Goal: Task Accomplishment & Management: Manage account settings

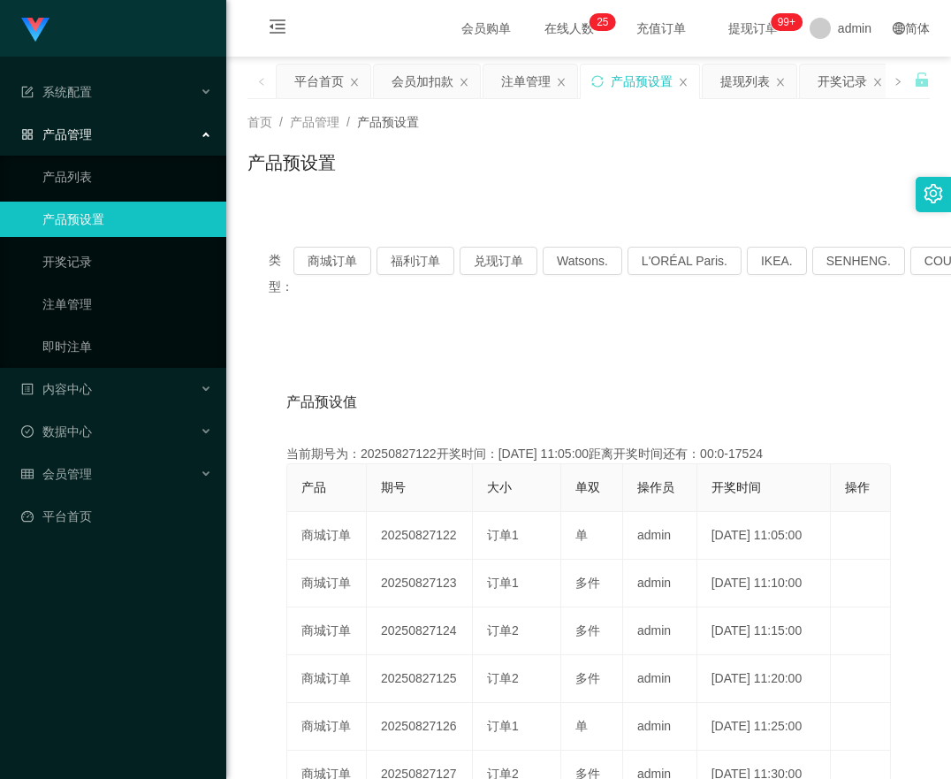
click at [325, 239] on div "类型： 商城订单 福利订单 兑现订单 Watsons. L'ORÉAL Paris. IKEA. [GEOGRAPHIC_DATA]. COURTS." at bounding box center [589, 272] width 683 height 95
click at [329, 259] on button "商城订单" at bounding box center [333, 261] width 78 height 28
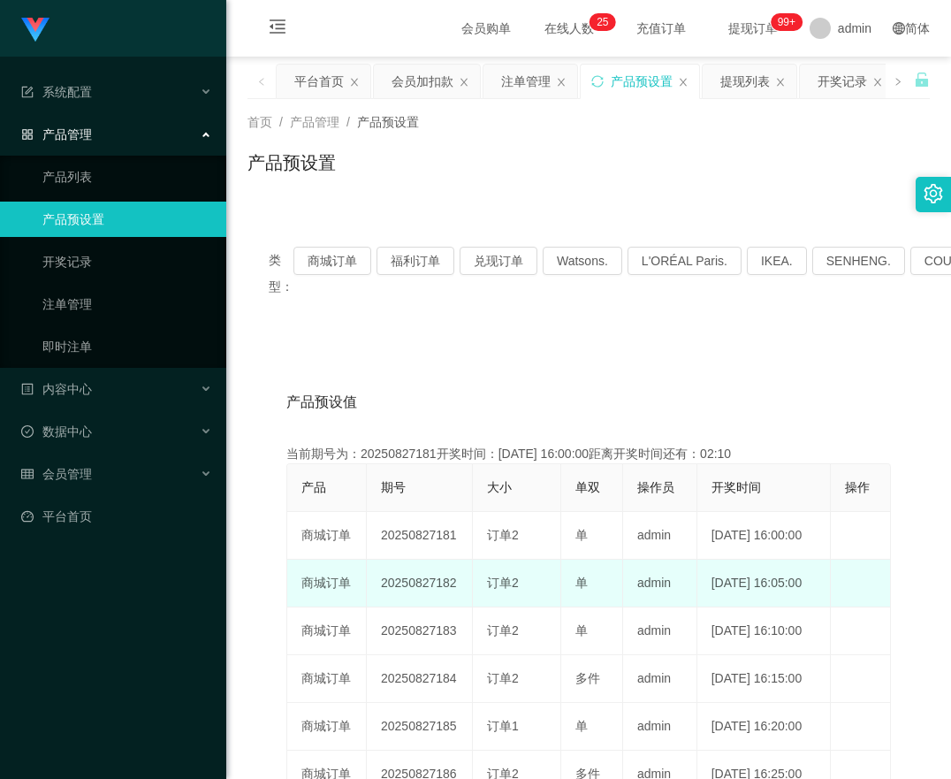
drag, startPoint x: 384, startPoint y: 615, endPoint x: 469, endPoint y: 628, distance: 85.8
click at [469, 607] on td "20250827182" at bounding box center [420, 584] width 106 height 48
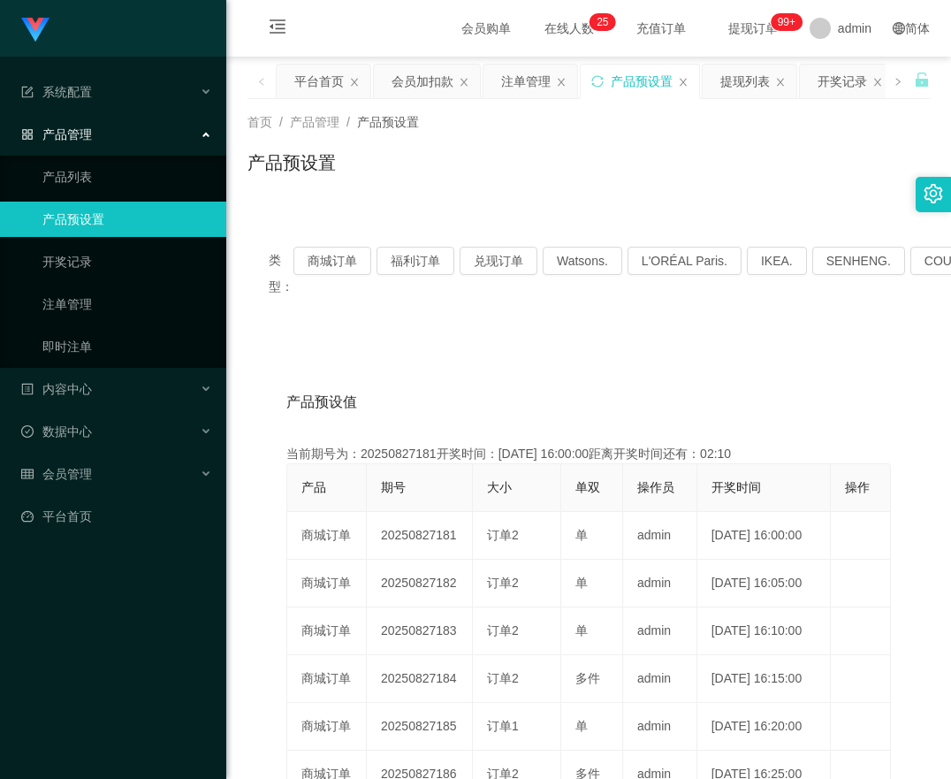
copy td "20250827182"
click at [350, 262] on button "商城订单" at bounding box center [333, 261] width 78 height 28
click at [417, 210] on div "类型： 商城订单 福利订单 兑现订单 Watsons. L'ORÉAL Paris. IKEA. [GEOGRAPHIC_DATA]. COURTS. 产品预…" at bounding box center [589, 635] width 683 height 863
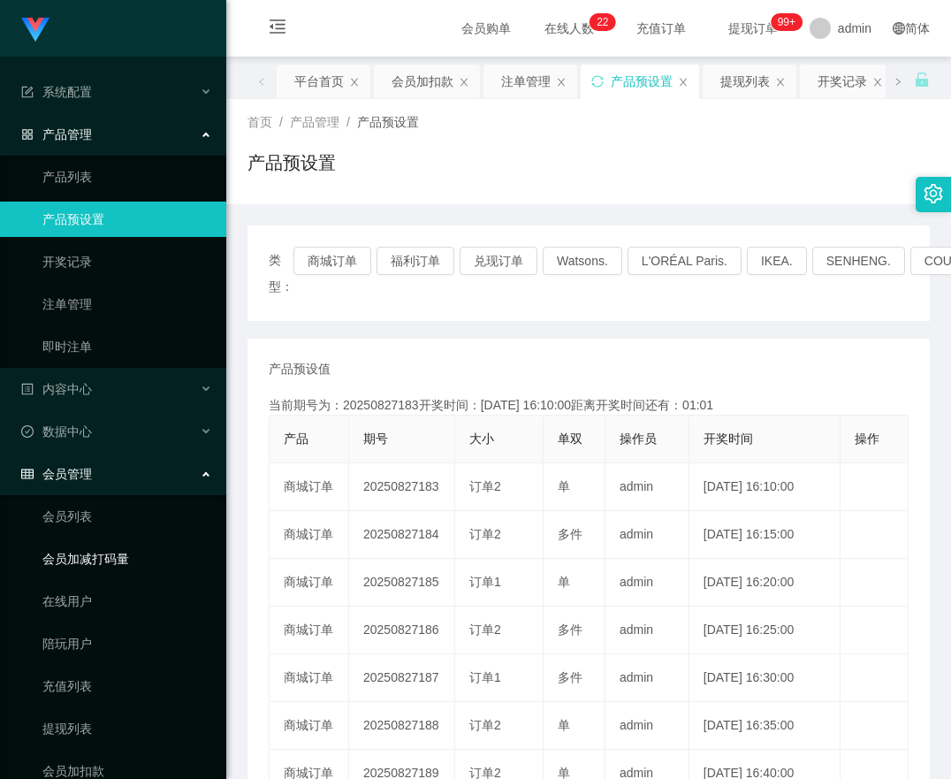
scroll to position [101, 0]
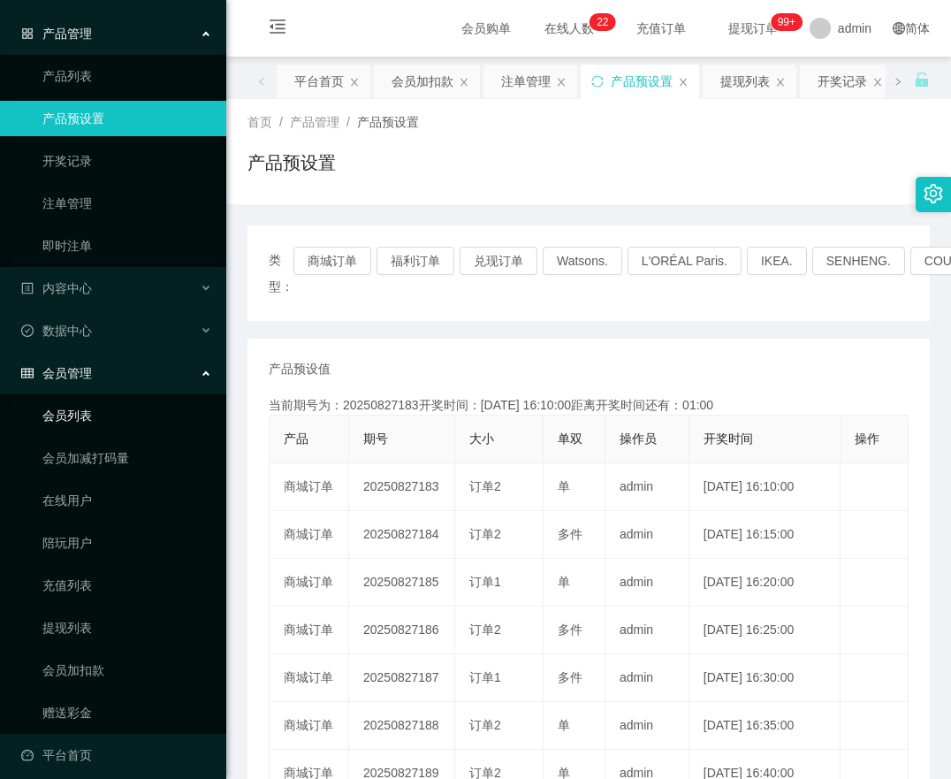
click at [74, 398] on link "会员列表" at bounding box center [127, 415] width 170 height 35
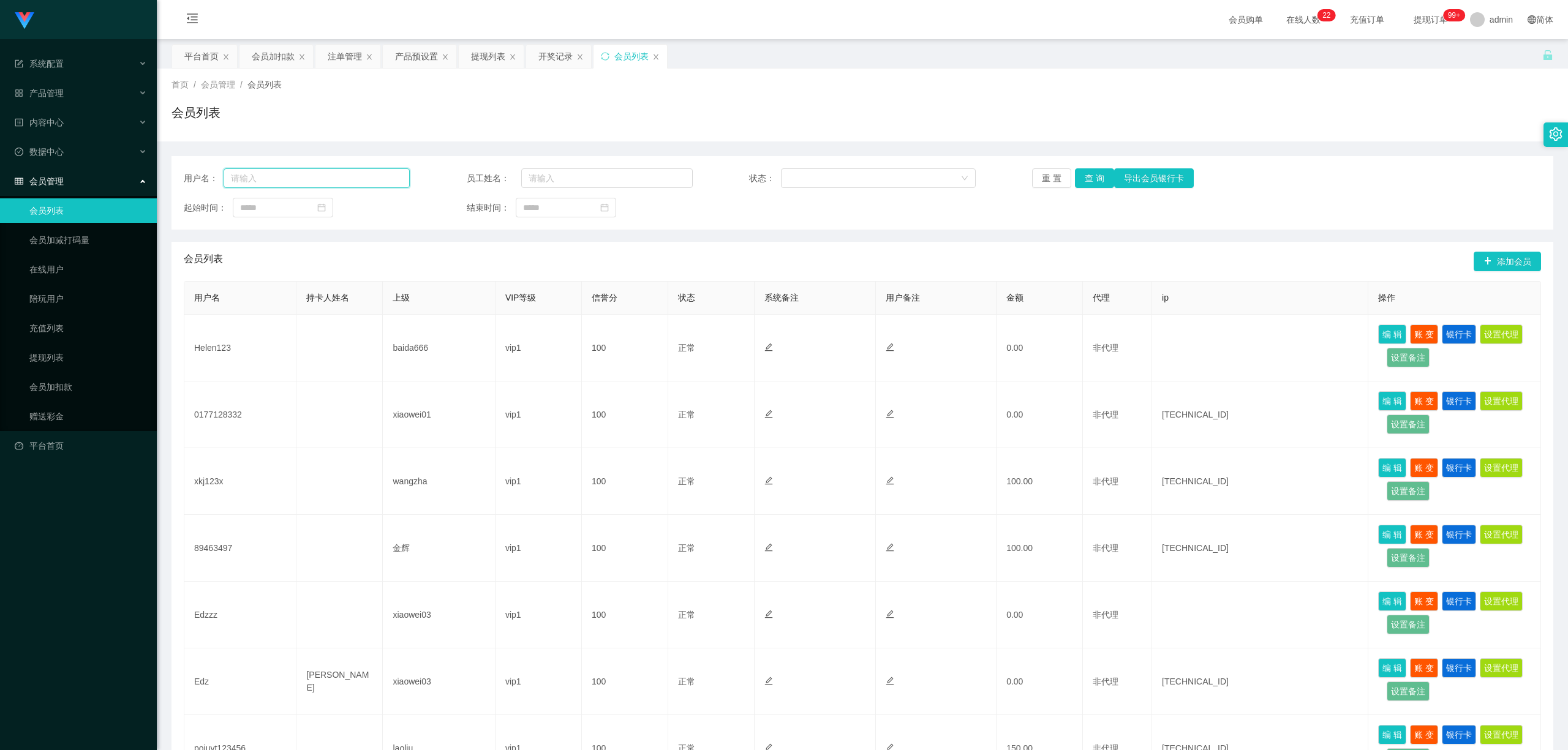
click at [326, 179] on input "text" at bounding box center [317, 178] width 186 height 19
paste input "L099"
type input "L099"
drag, startPoint x: 1095, startPoint y: 177, endPoint x: 1066, endPoint y: 194, distance: 33.6
click at [658, 177] on button "查 询" at bounding box center [1095, 178] width 39 height 19
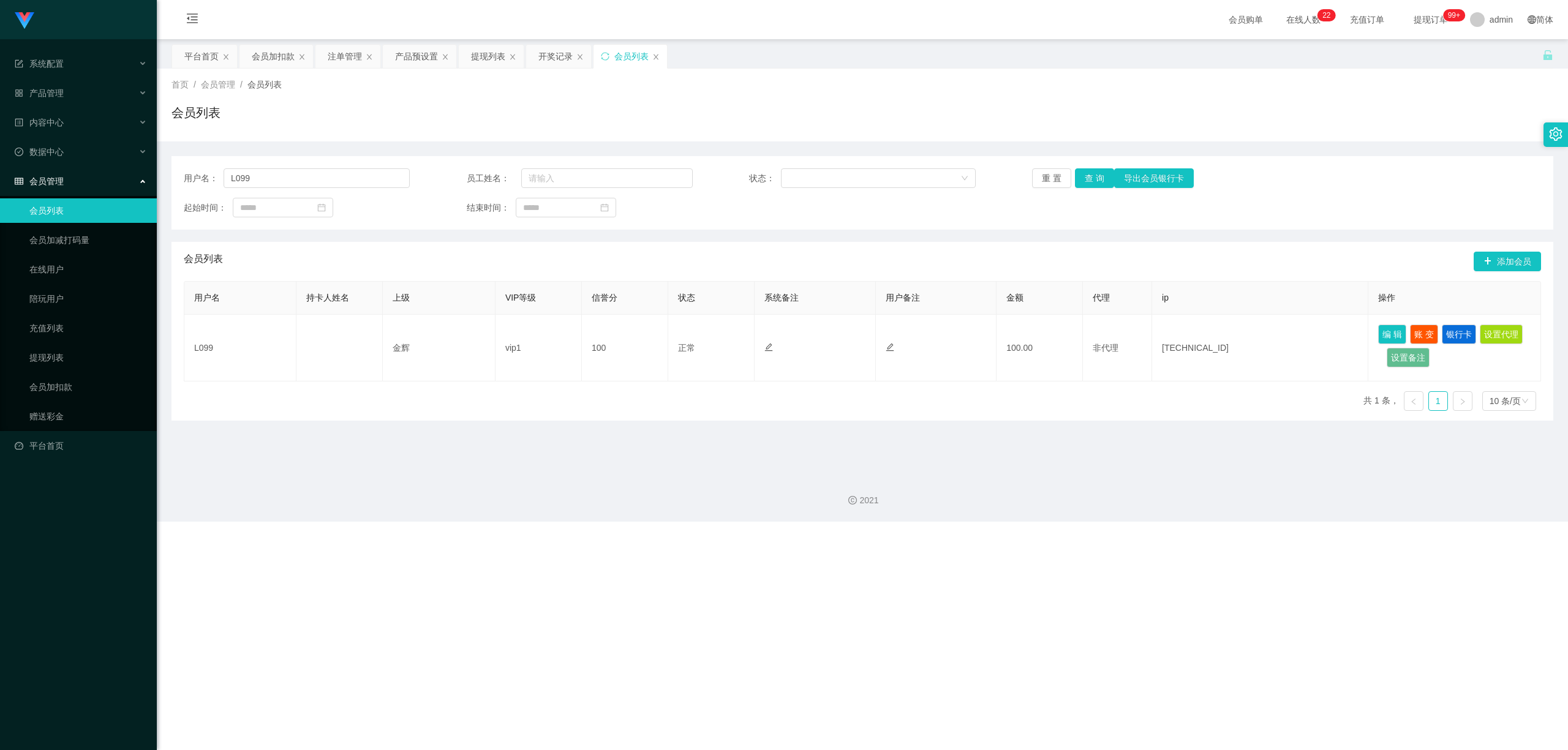
drag, startPoint x: 332, startPoint y: 55, endPoint x: 499, endPoint y: 180, distance: 208.6
click at [332, 55] on div "注单管理" at bounding box center [345, 57] width 35 height 24
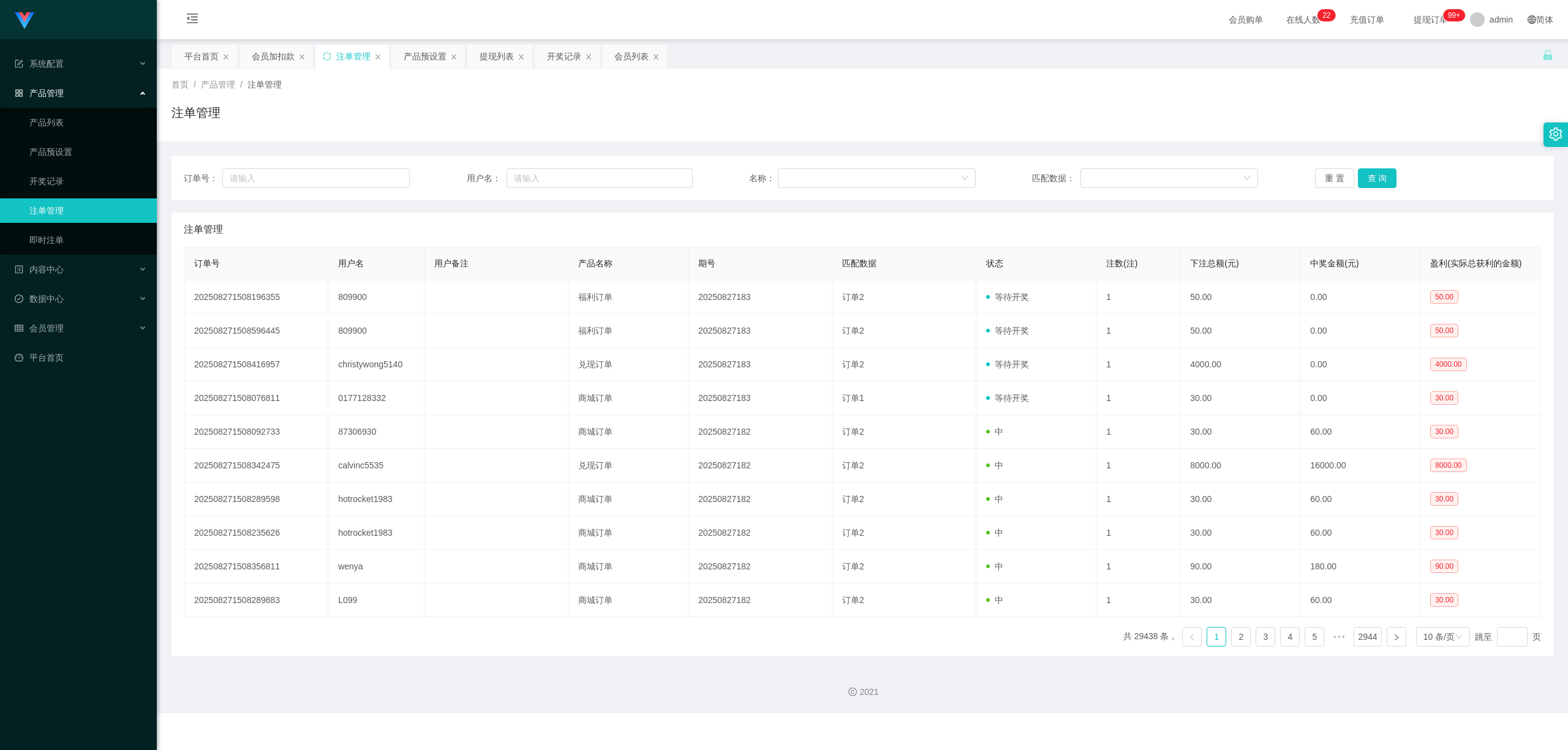
click at [595, 193] on div "订单号： 用户名： 名称： 匹配数据： 重 置 查 询" at bounding box center [863, 178] width 1382 height 44
click at [599, 181] on input "text" at bounding box center [599, 178] width 186 height 19
paste input "L099"
click at [658, 184] on button "查 询" at bounding box center [1377, 178] width 39 height 19
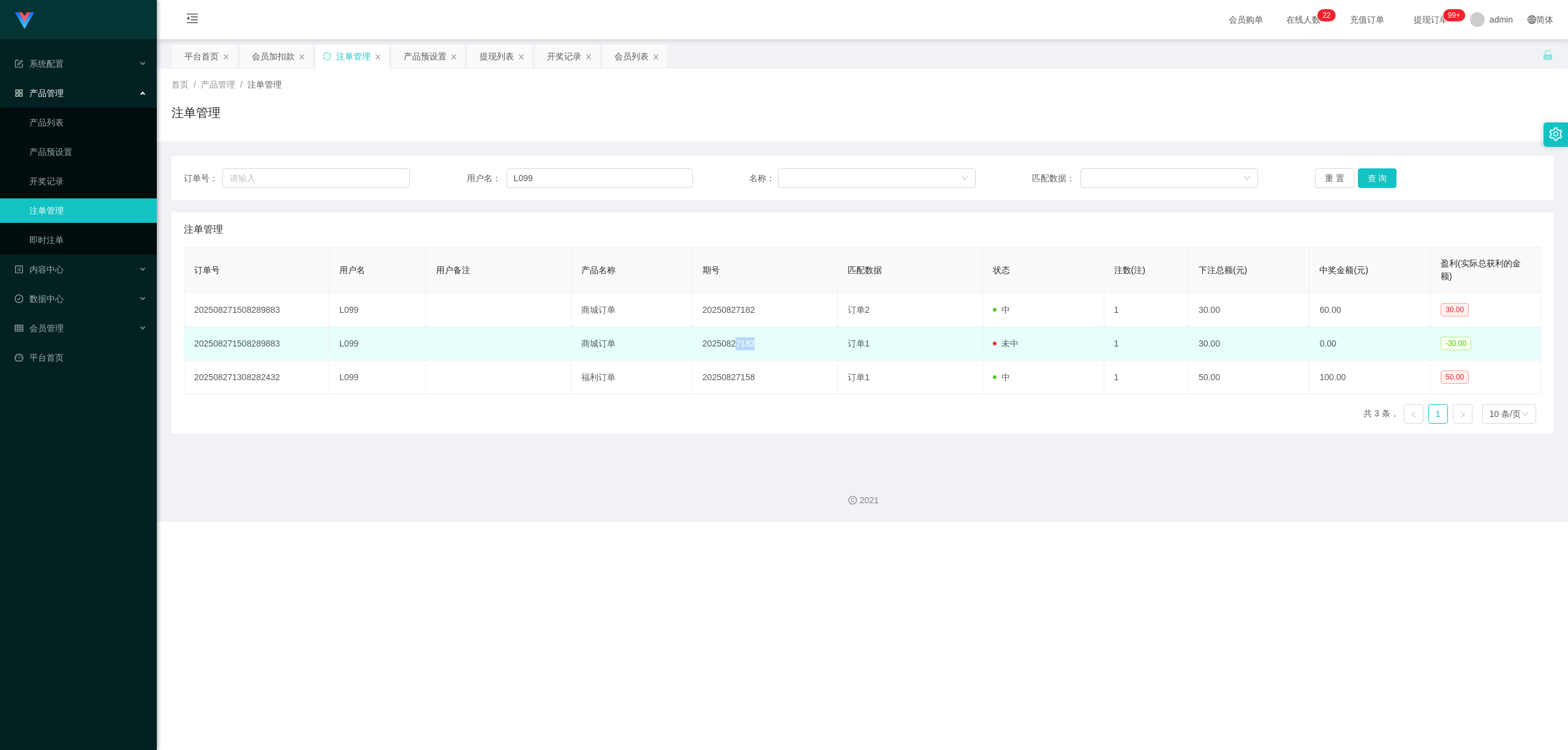
drag, startPoint x: 762, startPoint y: 348, endPoint x: 758, endPoint y: 338, distance: 10.8
click at [658, 341] on td "20250827182" at bounding box center [766, 343] width 146 height 34
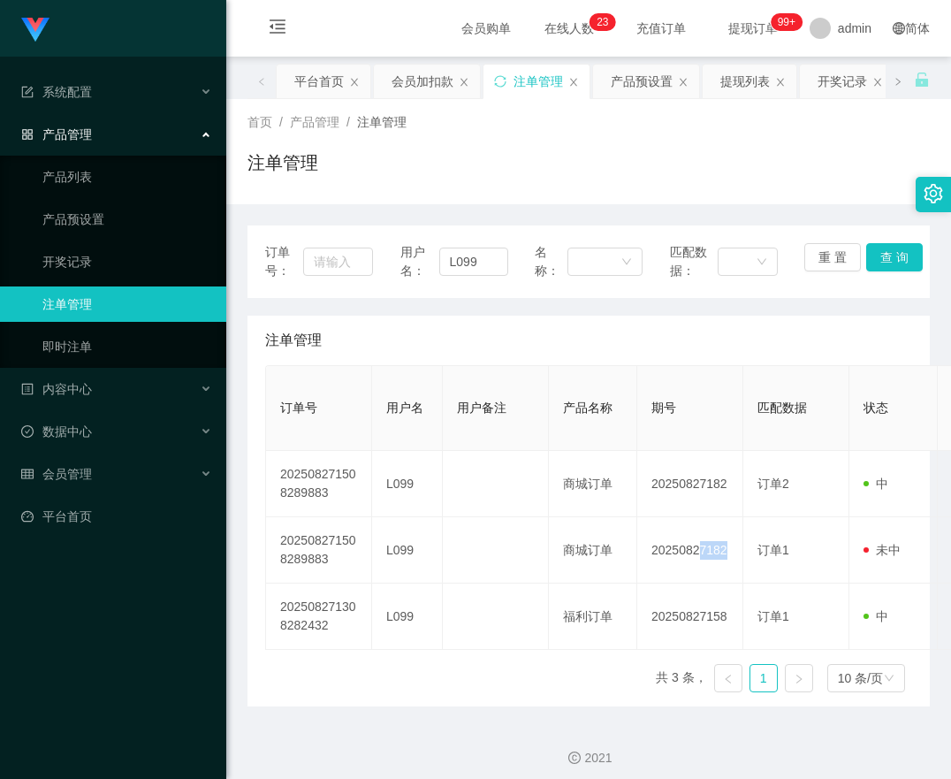
click at [596, 439] on th "产品名称" at bounding box center [593, 408] width 88 height 85
drag, startPoint x: 741, startPoint y: 454, endPoint x: 771, endPoint y: 362, distance: 97.6
click at [741, 454] on td "20250827182" at bounding box center [690, 484] width 106 height 66
click at [472, 259] on input "L099" at bounding box center [473, 262] width 69 height 28
paste input "hotrocket1983"
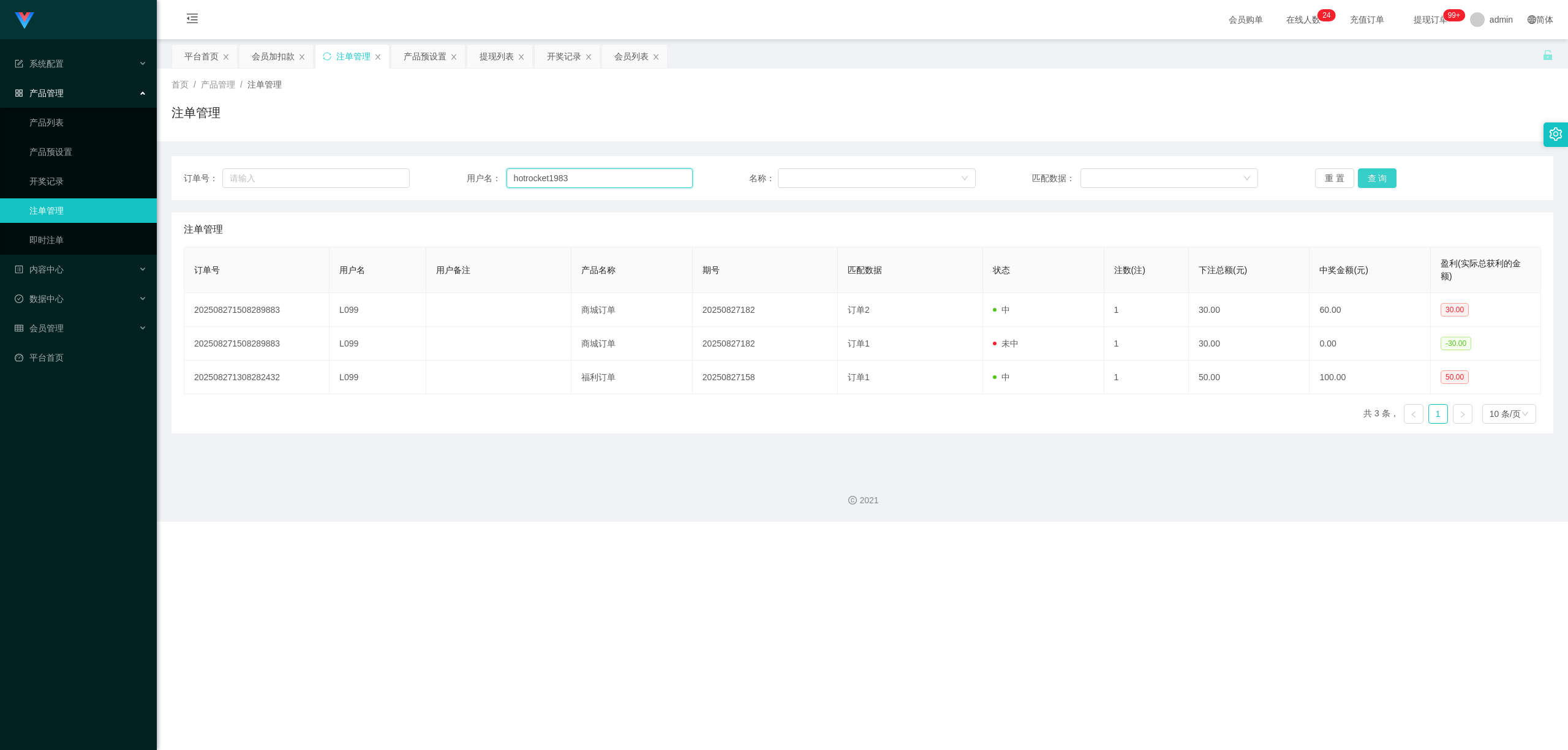
type input "hotrocket1983"
click at [658, 181] on button "查 询" at bounding box center [1377, 178] width 39 height 19
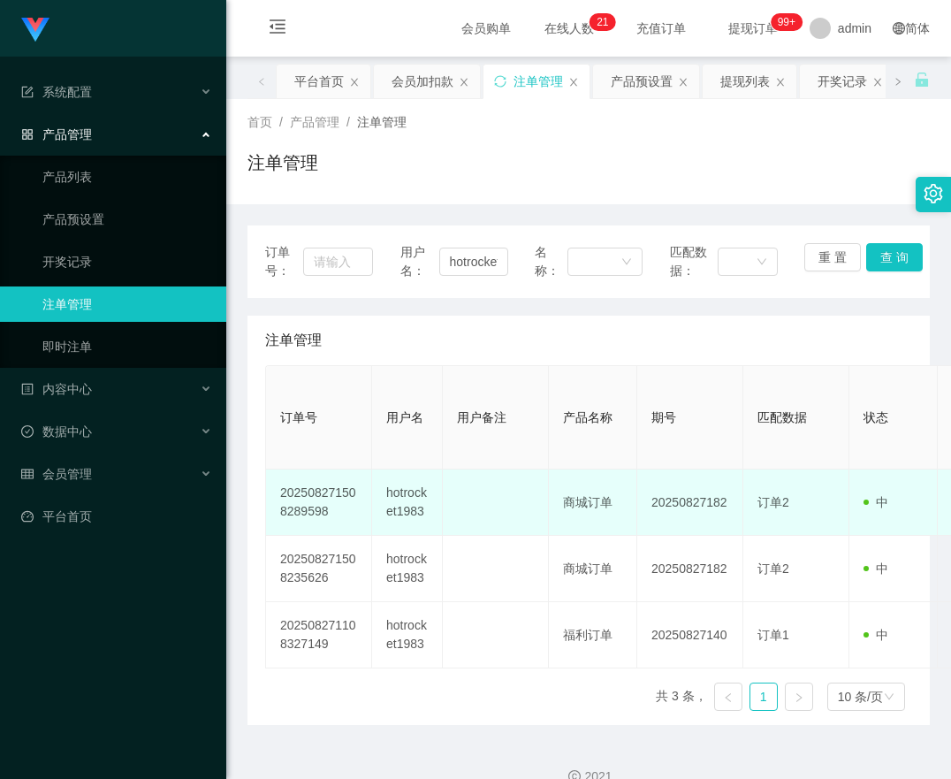
drag, startPoint x: 568, startPoint y: 527, endPoint x: 539, endPoint y: 476, distance: 58.6
click at [568, 527] on td "商城订单" at bounding box center [593, 502] width 88 height 66
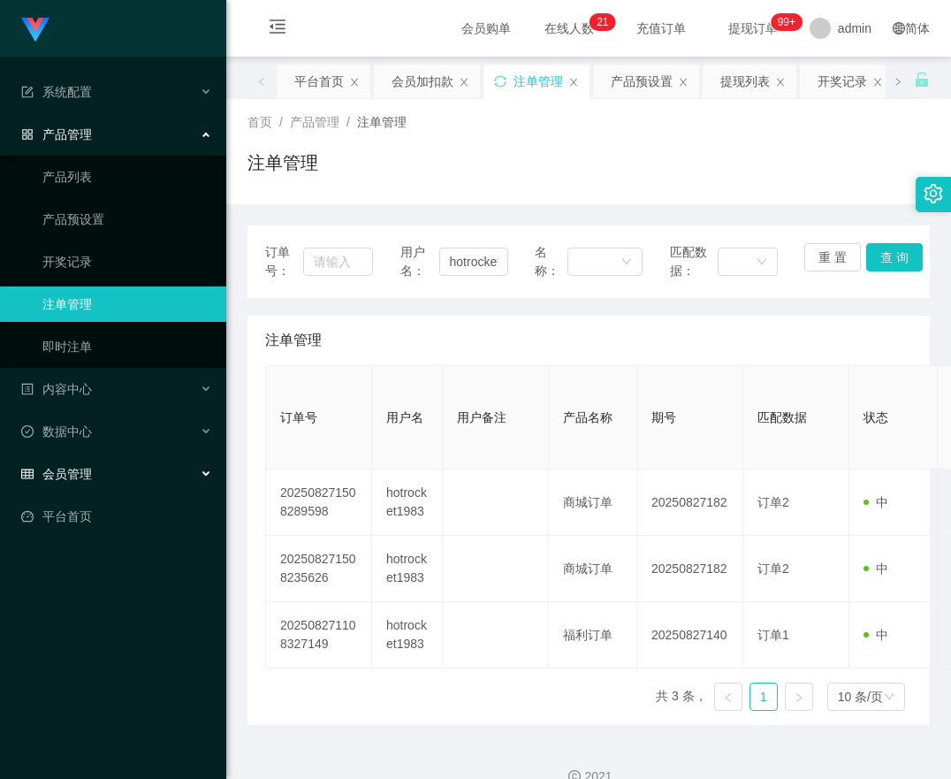
click at [57, 467] on span "会员管理" at bounding box center [56, 474] width 71 height 14
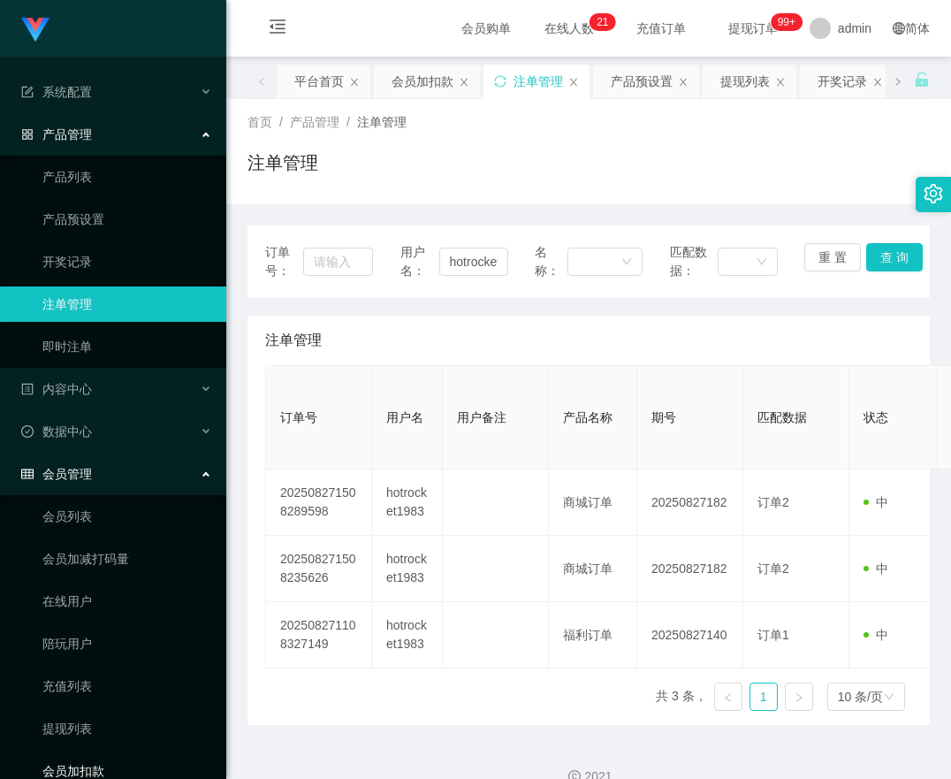
click at [81, 753] on link "会员加扣款" at bounding box center [127, 770] width 170 height 35
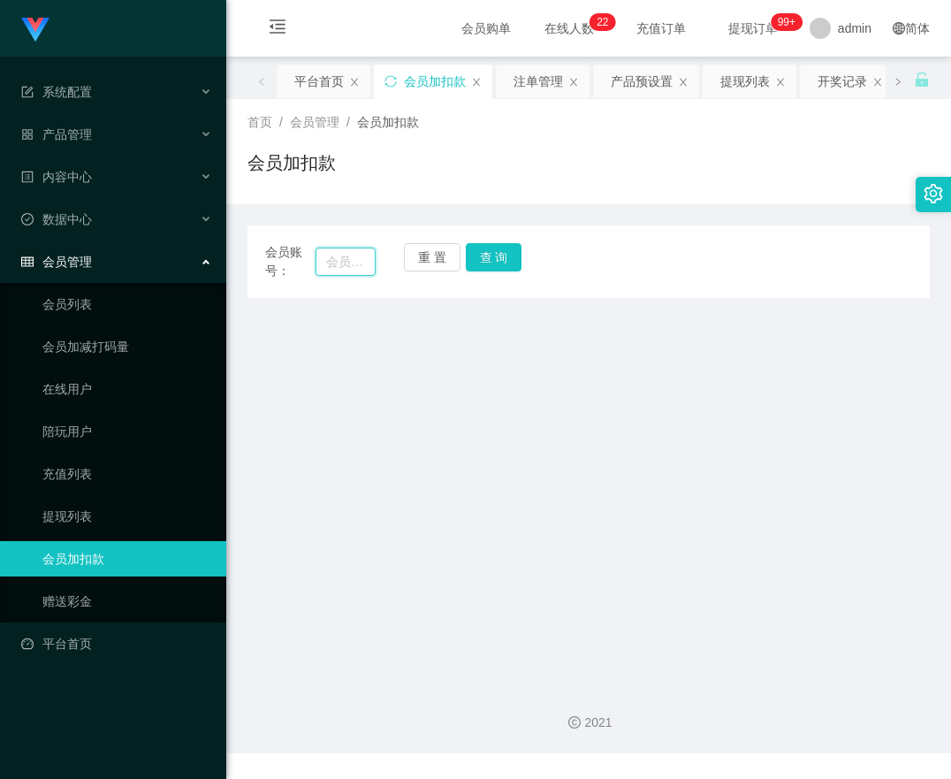
click at [338, 251] on input "text" at bounding box center [346, 262] width 60 height 28
paste input "hotrocket1983"
type input "hotrocket1983"
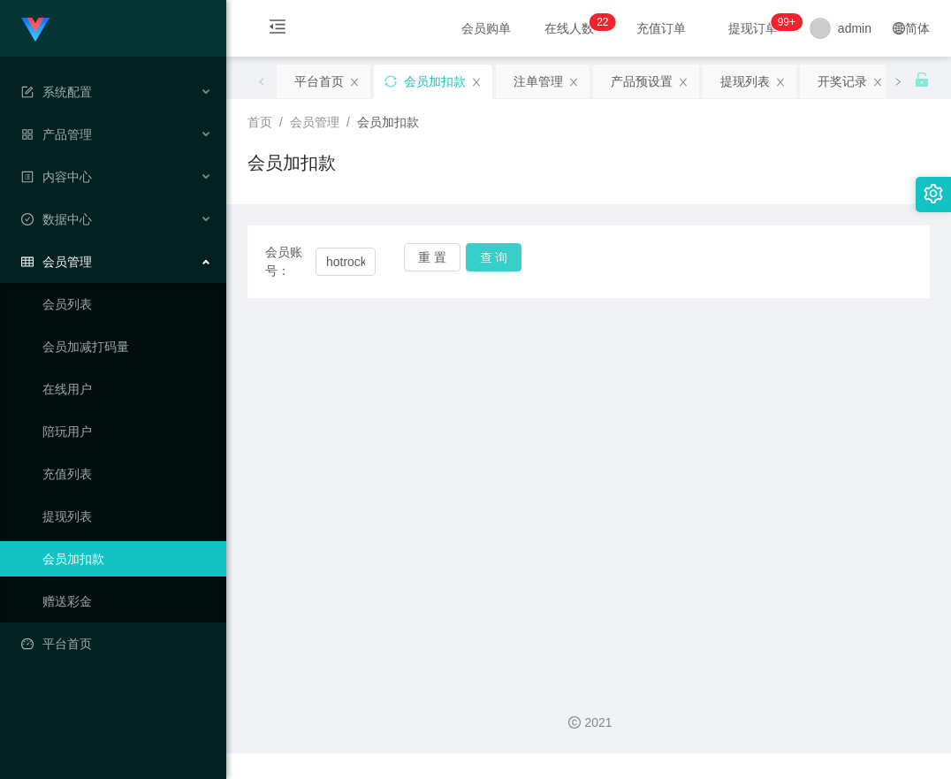
click at [475, 258] on button "查 询" at bounding box center [494, 257] width 57 height 28
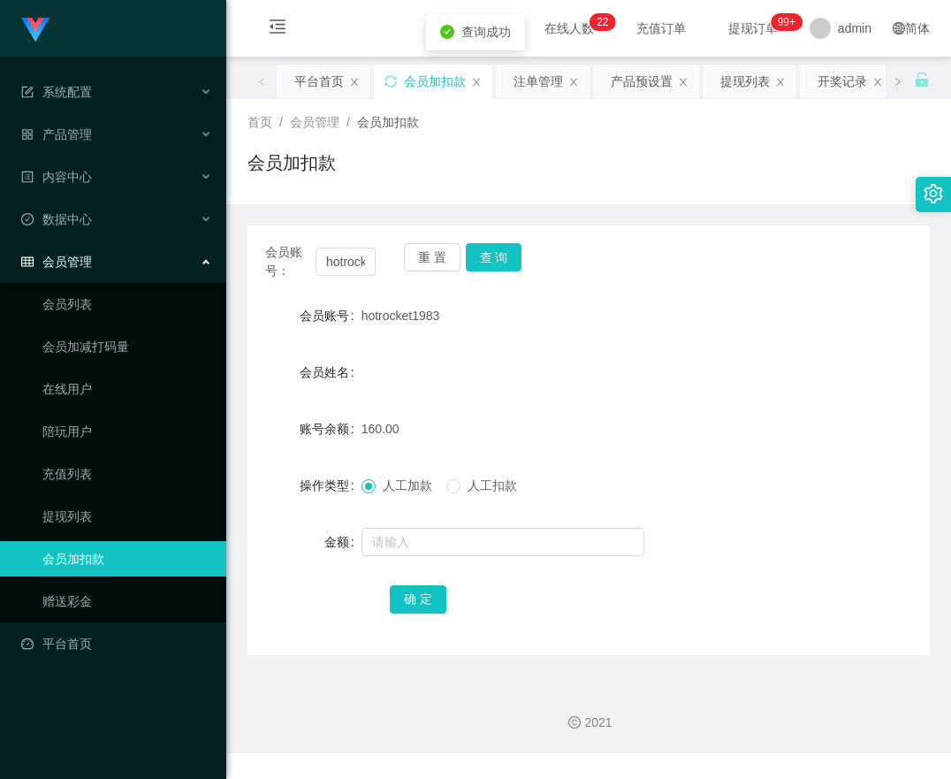
click at [471, 484] on span "人工扣款" at bounding box center [493, 485] width 64 height 14
click at [462, 548] on input "text" at bounding box center [503, 542] width 283 height 28
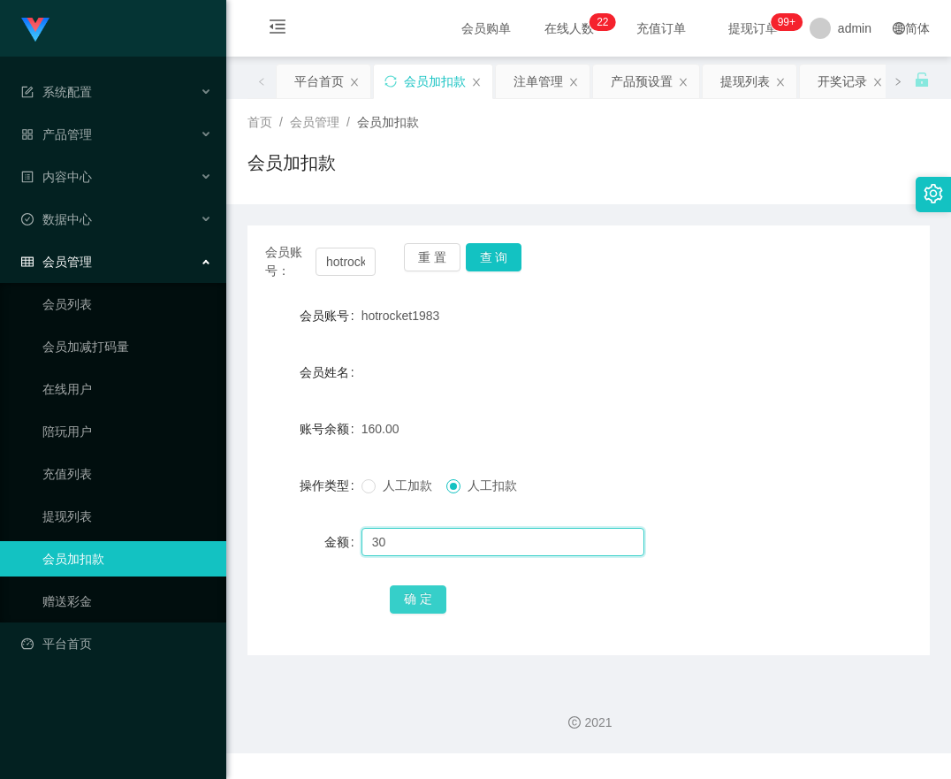
type input "30"
click at [391, 609] on button "确 定" at bounding box center [418, 599] width 57 height 28
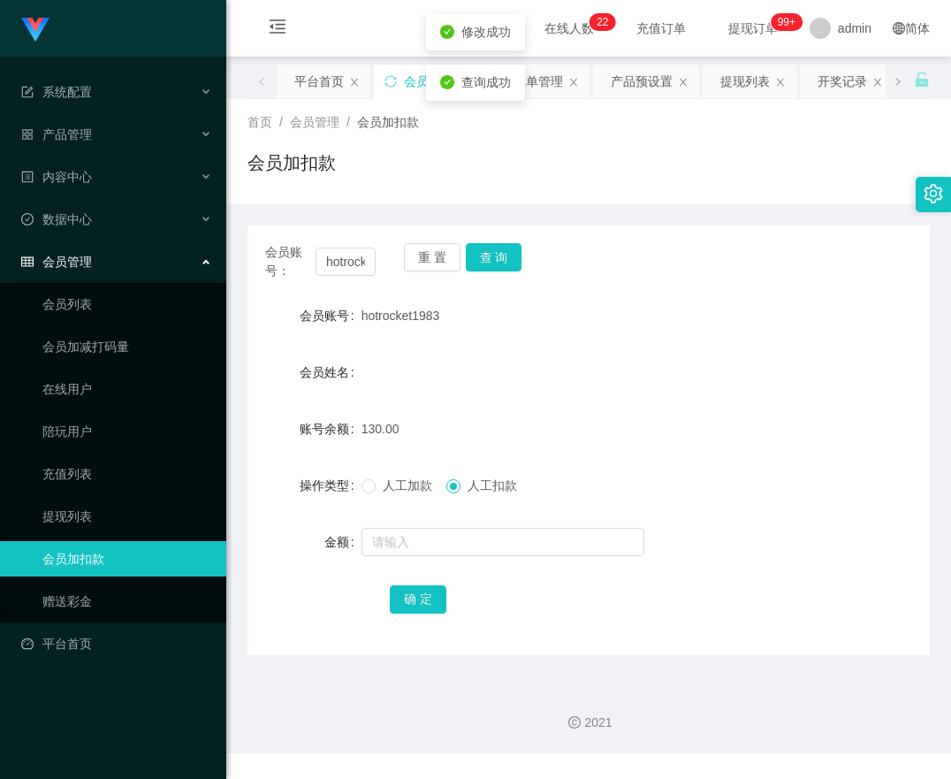
click at [712, 510] on form "会员账号 hotrocket1983 会员姓名 账号余额 130.00 操作类型 人工加款 人工扣款 金额 确 定" at bounding box center [589, 457] width 683 height 318
click at [562, 174] on div "会员加扣款" at bounding box center [589, 169] width 683 height 41
drag, startPoint x: 330, startPoint y: 263, endPoint x: 456, endPoint y: 265, distance: 126.4
click at [330, 263] on input "hotrocket1983" at bounding box center [346, 262] width 60 height 28
paste input "L099"
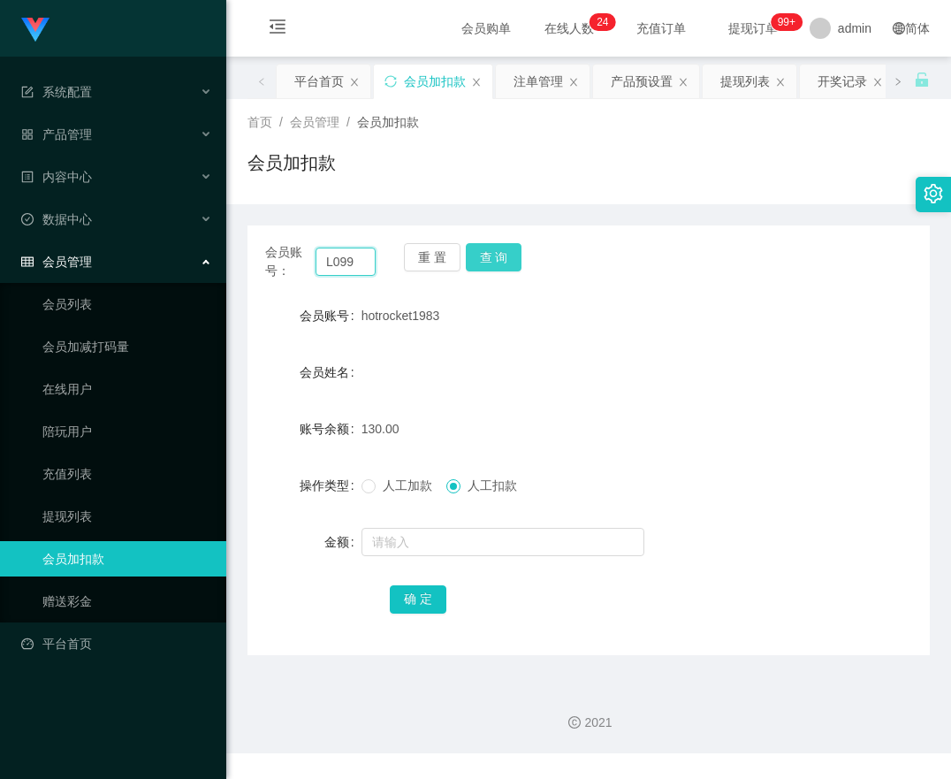
type input "L099"
click at [515, 260] on button "查 询" at bounding box center [494, 257] width 57 height 28
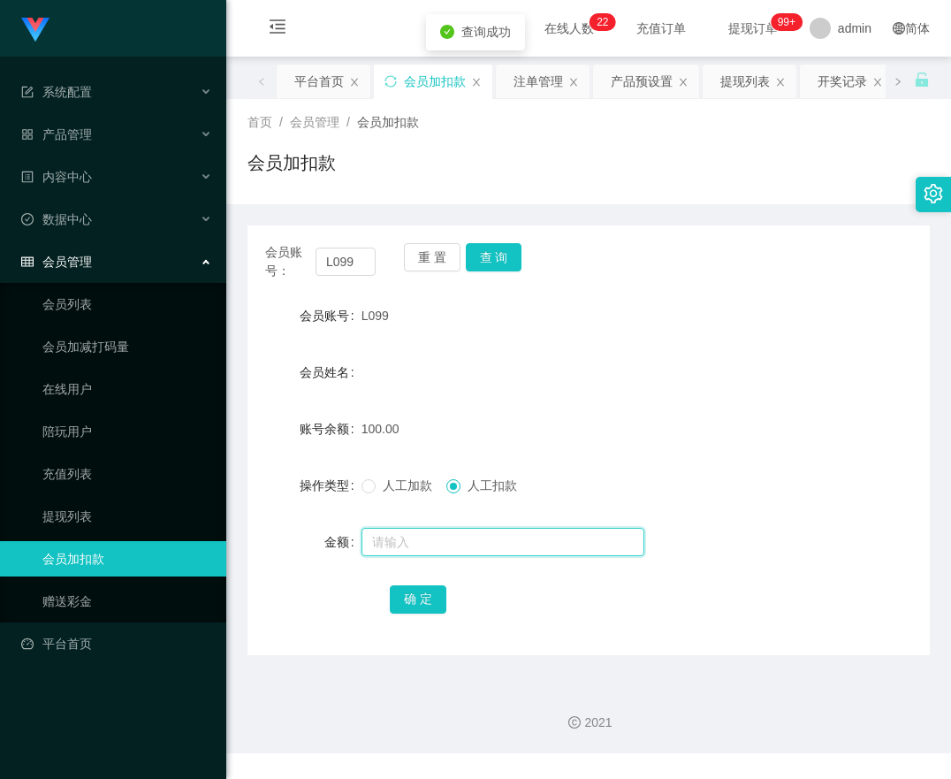
click at [435, 541] on input "text" at bounding box center [503, 542] width 283 height 28
click at [371, 486] on label "人工加款" at bounding box center [401, 486] width 78 height 19
click at [417, 542] on input "text" at bounding box center [503, 542] width 283 height 28
click at [362, 495] on label "人工加款" at bounding box center [401, 486] width 78 height 19
click at [426, 535] on input "text" at bounding box center [503, 542] width 283 height 28
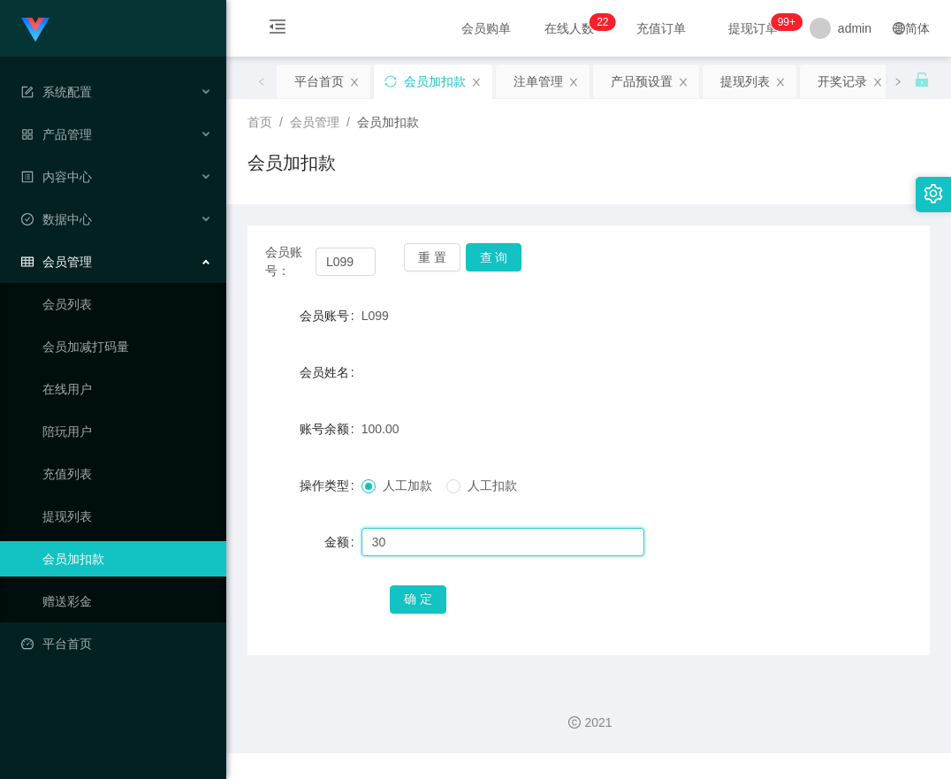
type input "30"
click at [412, 616] on div "会员账号： L099 重 置 查 询 会员账号 L099 会员姓名 账号余额 100.00 操作类型 人工加款 人工扣款 金额 30 确 定" at bounding box center [589, 440] width 683 height 430
click at [414, 612] on button "确 定" at bounding box center [418, 599] width 57 height 28
click at [430, 599] on button "确 定" at bounding box center [428, 599] width 76 height 28
